Goal: Transaction & Acquisition: Purchase product/service

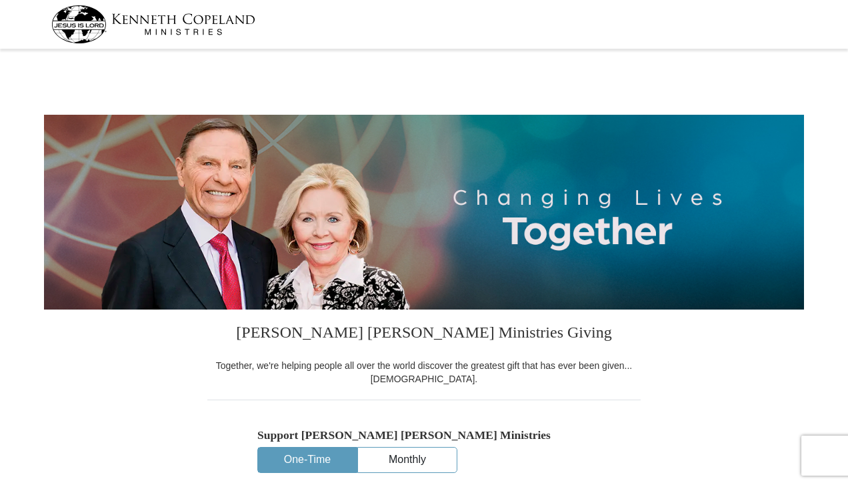
select select "[GEOGRAPHIC_DATA]"
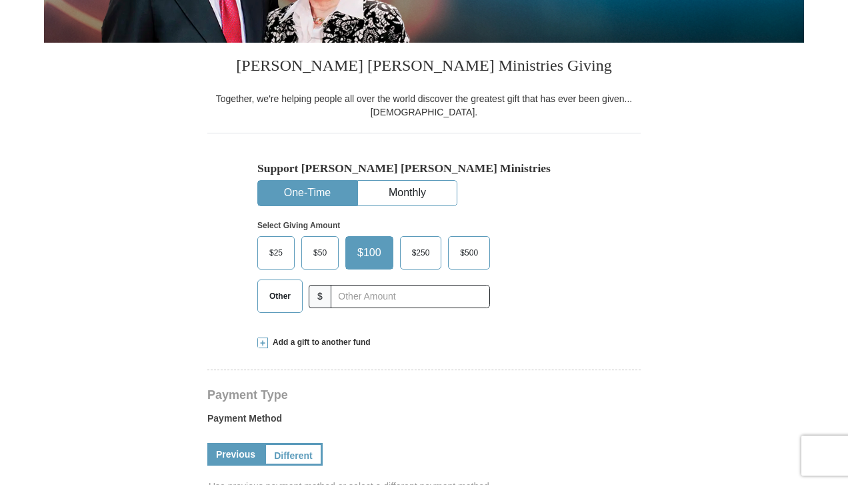
click at [311, 257] on span "$50" at bounding box center [320, 253] width 27 height 20
click at [0, 0] on input "$50" at bounding box center [0, 0] width 0 height 0
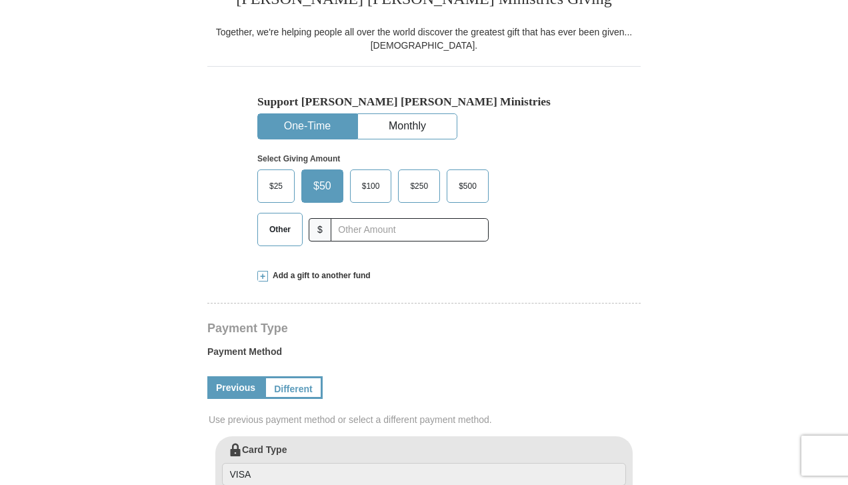
click at [263, 280] on span at bounding box center [262, 276] width 11 height 11
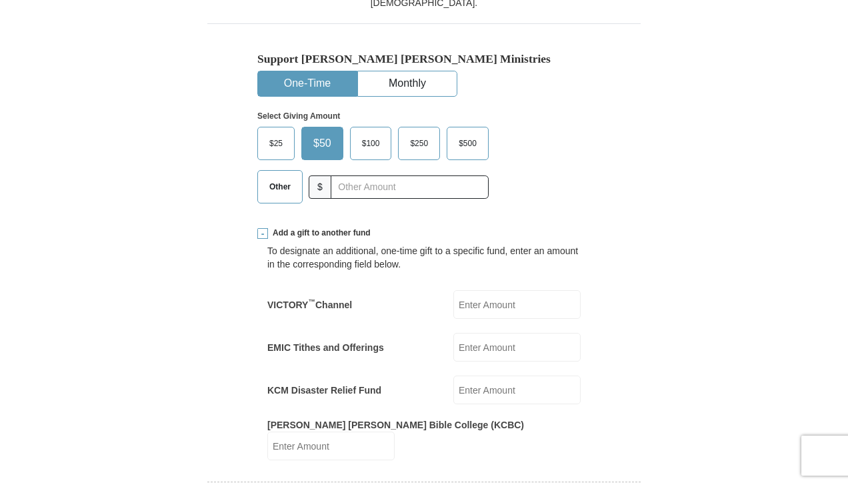
scroll to position [400, 0]
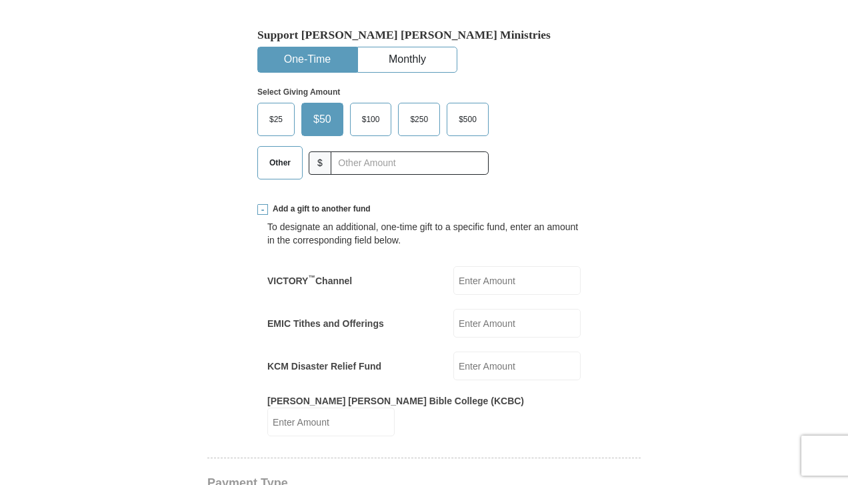
click at [564, 329] on input "EMIC Tithes and Offerings" at bounding box center [516, 323] width 127 height 29
click at [369, 323] on label "EMIC Tithes and Offerings" at bounding box center [325, 323] width 117 height 13
click at [453, 323] on input "EMIC Tithes and Offerings" at bounding box center [516, 323] width 127 height 29
click at [369, 323] on label "EMIC Tithes and Offerings" at bounding box center [325, 323] width 117 height 13
click at [453, 323] on input "EMIC Tithes and Offerings" at bounding box center [516, 323] width 127 height 29
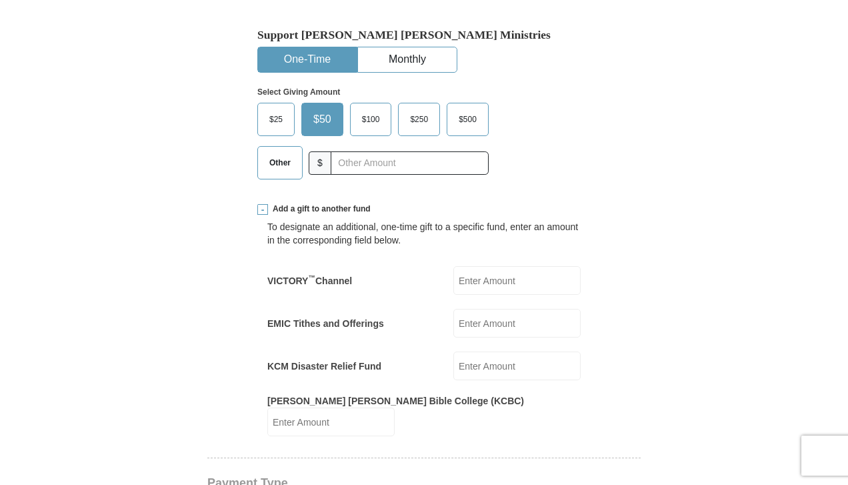
click at [673, 337] on form "[PERSON_NAME] [PERSON_NAME] Ministries Giving Together, we're helping people al…" at bounding box center [424, 482] width 760 height 1658
click at [263, 211] on span at bounding box center [262, 209] width 11 height 11
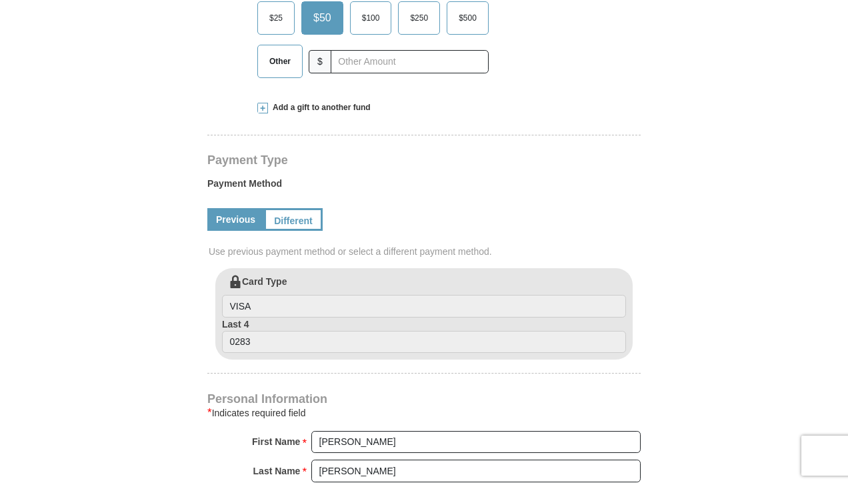
scroll to position [333, 0]
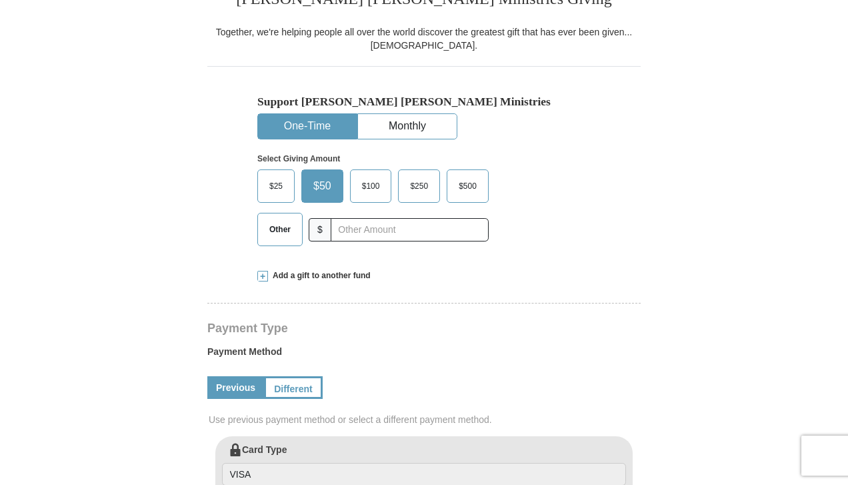
click at [259, 277] on span at bounding box center [262, 276] width 11 height 11
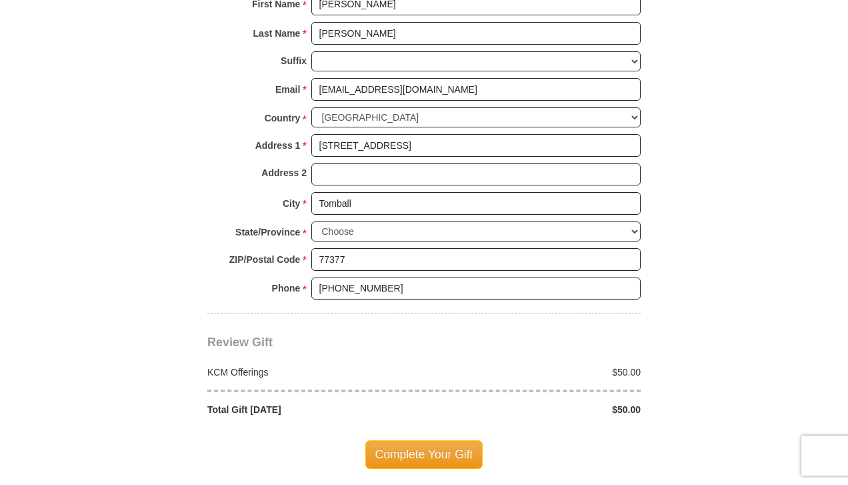
scroll to position [1200, 0]
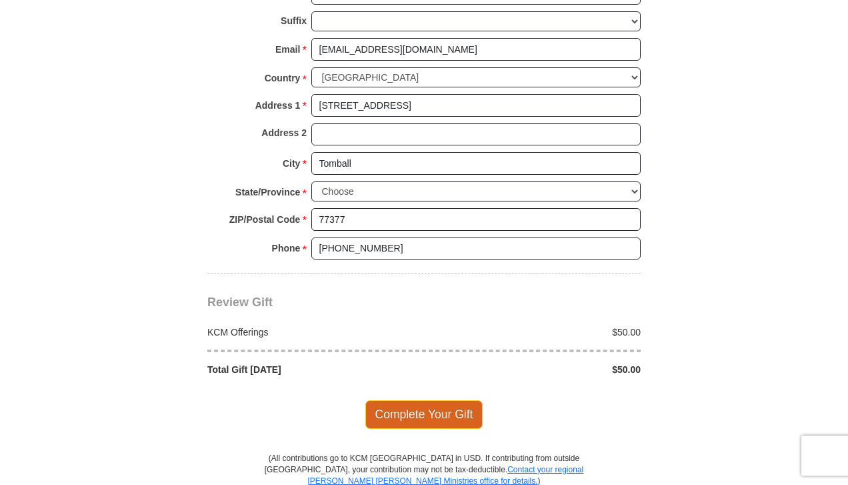
click at [455, 400] on span "Complete Your Gift" at bounding box center [424, 414] width 118 height 28
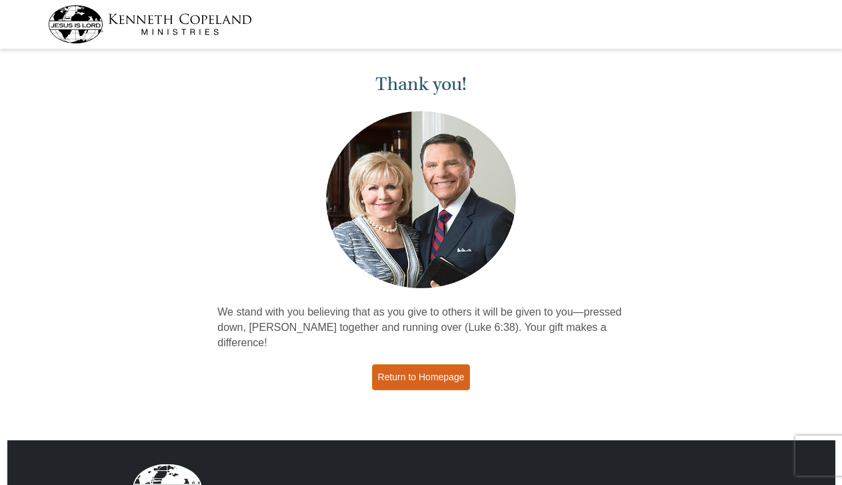
click at [423, 370] on link "Return to Homepage" at bounding box center [421, 377] width 99 height 26
